Goal: Information Seeking & Learning: Learn about a topic

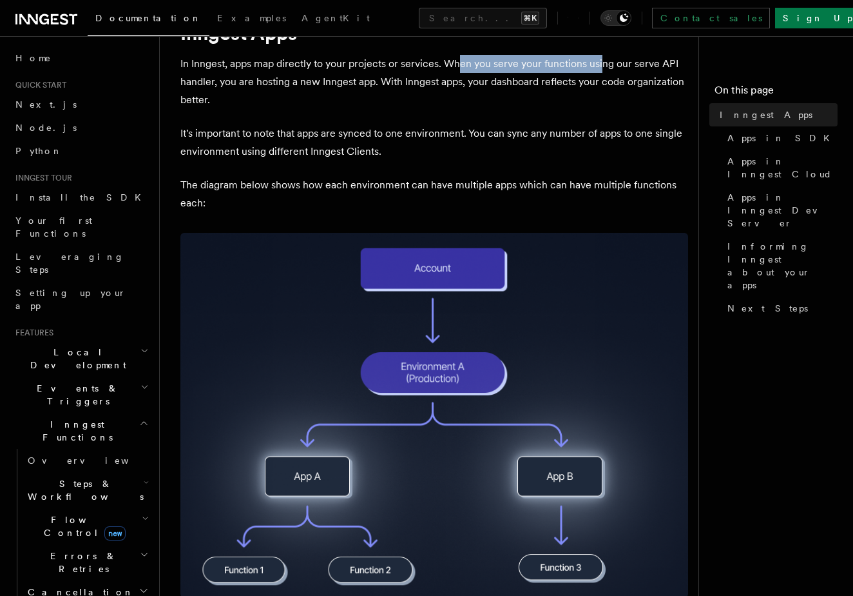
drag, startPoint x: 456, startPoint y: 60, endPoint x: 604, endPoint y: 64, distance: 147.6
click at [601, 64] on p "In Inngest, apps map directly to your projects or services. When you serve your…" at bounding box center [434, 82] width 508 height 54
click at [247, 137] on p "It's important to note that apps are synced to one environment. You can sync an…" at bounding box center [434, 142] width 508 height 36
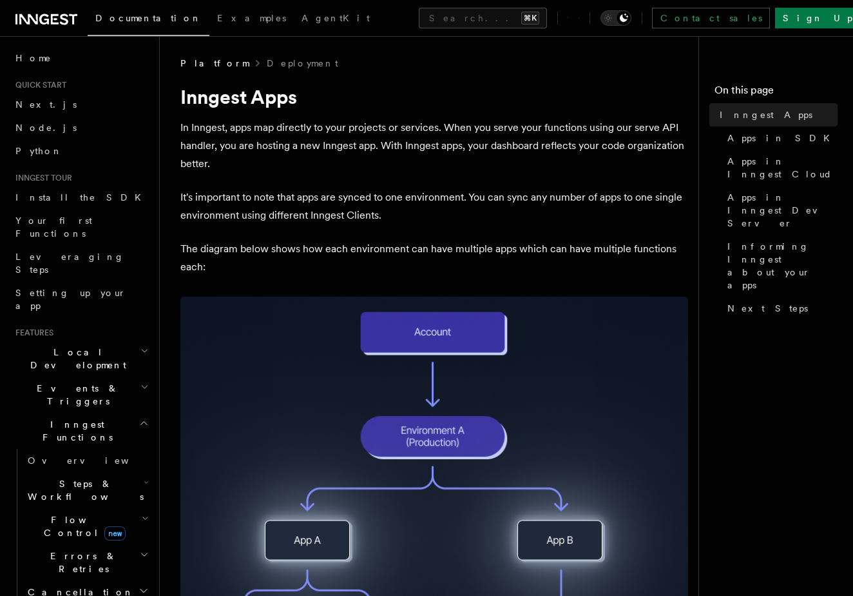
click at [66, 345] on span "Local Development" at bounding box center [75, 358] width 130 height 26
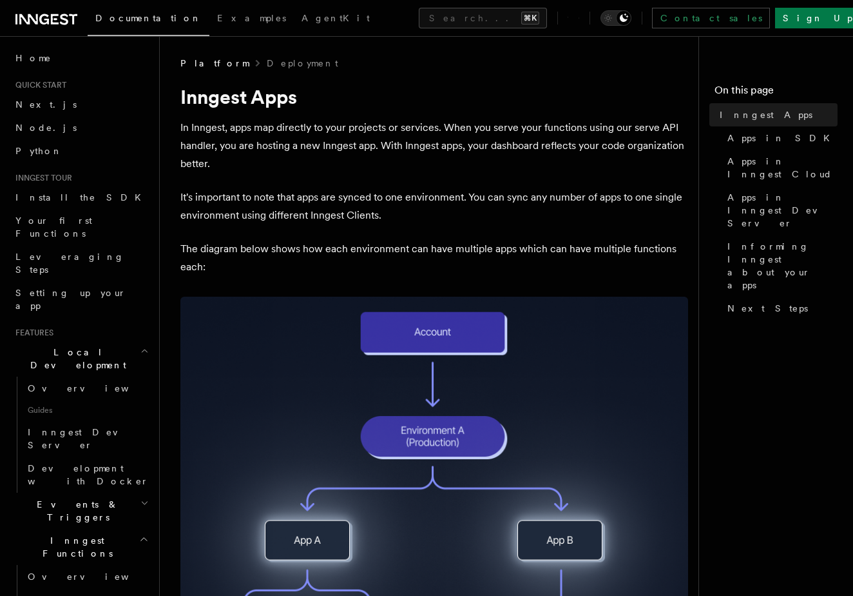
click at [88, 492] on h2 "Events & Triggers" at bounding box center [80, 510] width 141 height 36
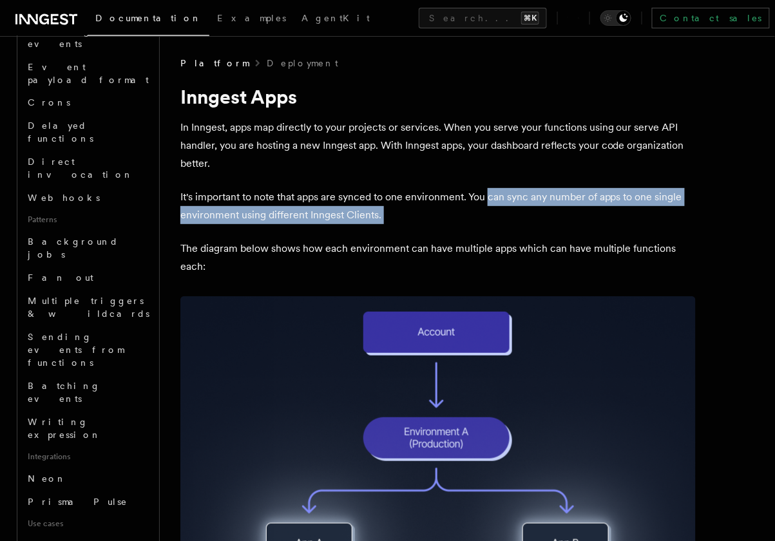
drag, startPoint x: 490, startPoint y: 200, endPoint x: 541, endPoint y: 226, distance: 56.5
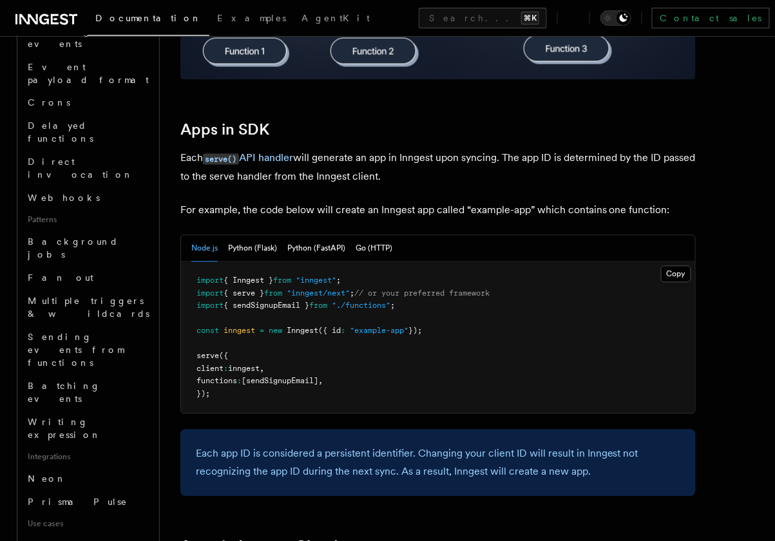
scroll to position [572, 0]
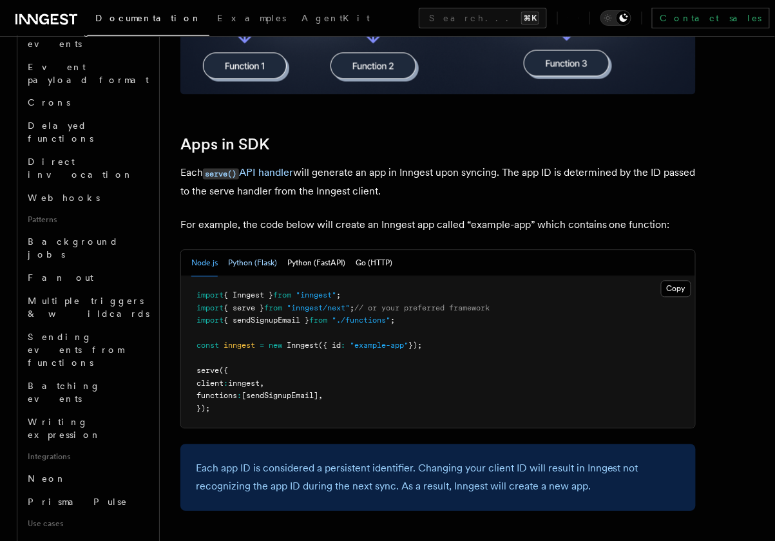
click at [255, 266] on button "Python (Flask)" at bounding box center [252, 264] width 49 height 26
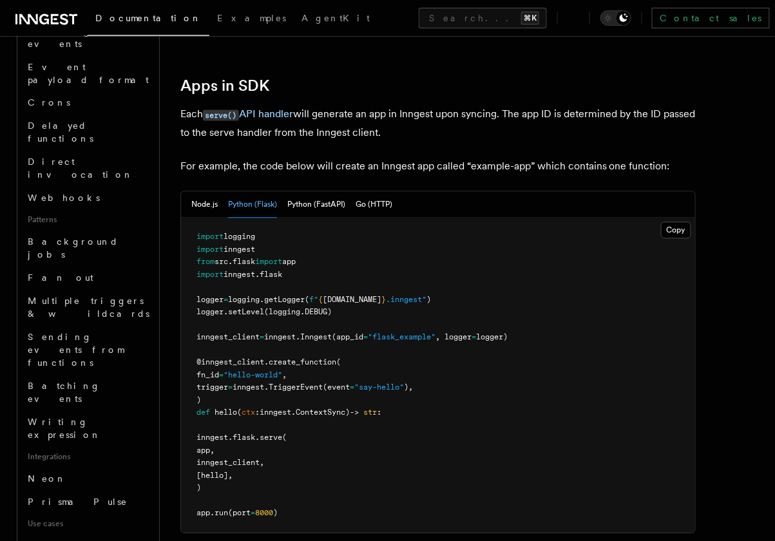
scroll to position [648, 0]
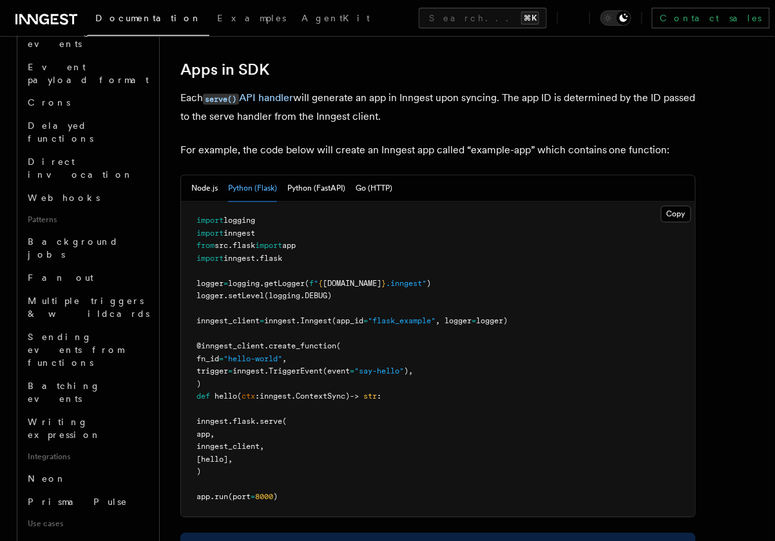
click at [411, 320] on span ""flask_example"" at bounding box center [402, 320] width 68 height 9
click at [282, 356] on span ""hello-world"" at bounding box center [253, 358] width 59 height 9
click at [399, 389] on pre "import logging import inngest from src . flask import app import inngest . [GEO…" at bounding box center [438, 359] width 514 height 315
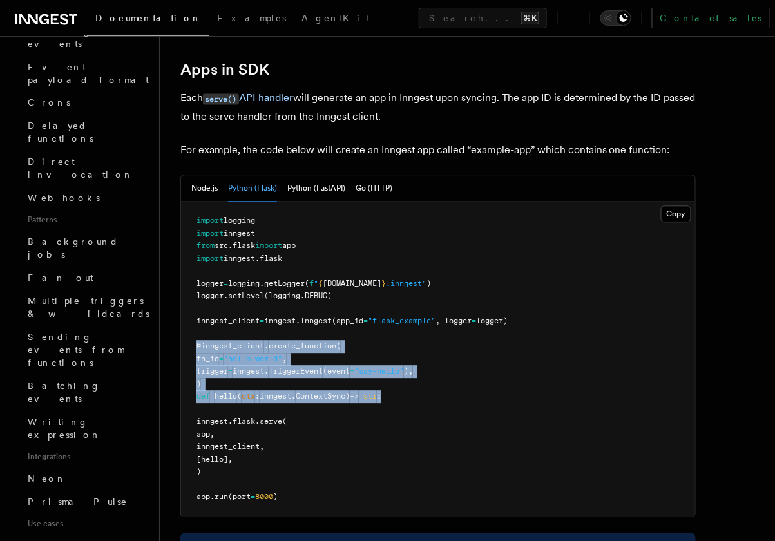
drag, startPoint x: 401, startPoint y: 398, endPoint x: 196, endPoint y: 340, distance: 213.0
click at [196, 340] on pre "import logging import inngest from src . flask import app import inngest . [GEO…" at bounding box center [438, 359] width 514 height 315
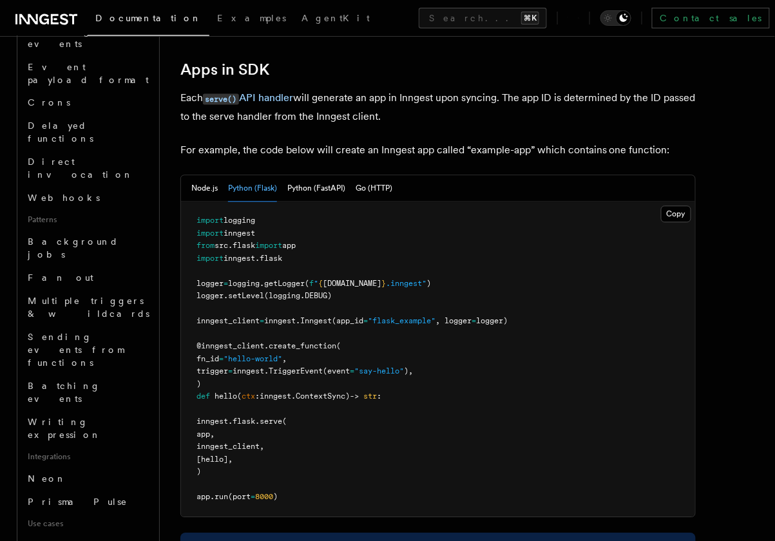
click at [356, 326] on pre "import logging import inngest from src . flask import app import inngest . [GEO…" at bounding box center [438, 359] width 514 height 315
click at [405, 304] on pre "import logging import inngest from src . flask import app import inngest . [GEO…" at bounding box center [438, 359] width 514 height 315
click at [396, 318] on span ""flask_example"" at bounding box center [402, 320] width 68 height 9
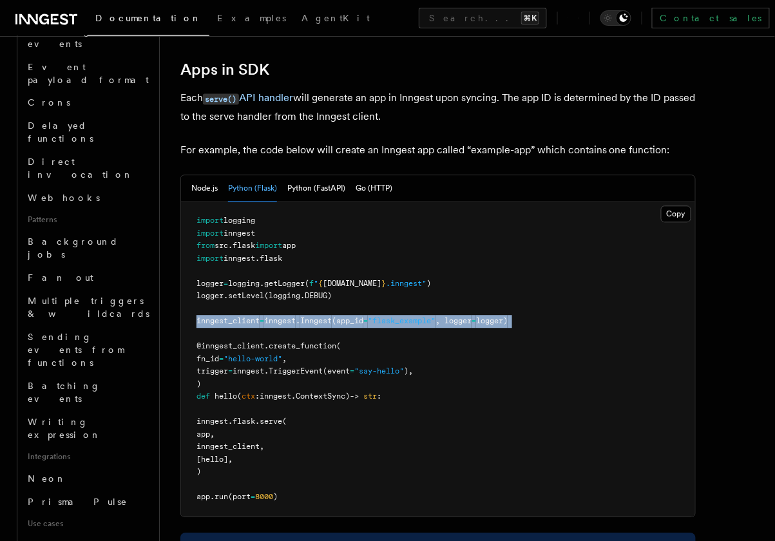
click at [396, 318] on span ""flask_example"" at bounding box center [402, 320] width 68 height 9
click at [79, 236] on span "Background jobs" at bounding box center [90, 249] width 124 height 26
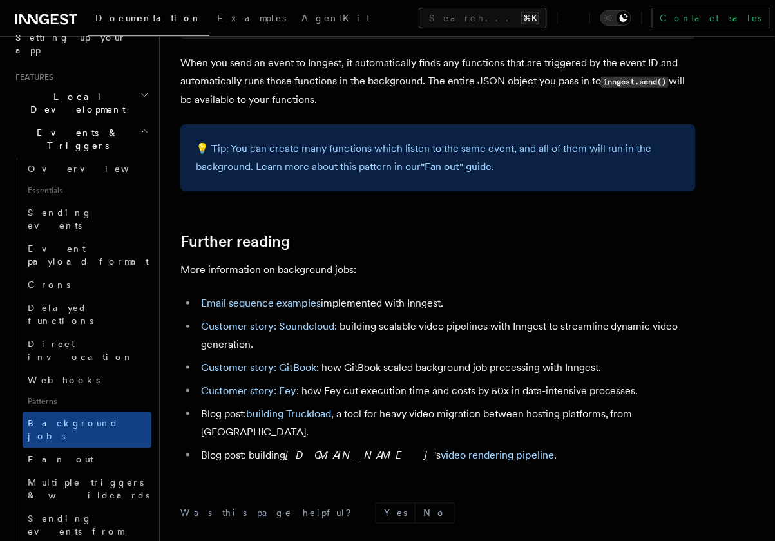
scroll to position [1343, 0]
